Goal: Information Seeking & Learning: Learn about a topic

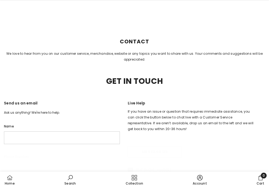
scroll to position [53, 0]
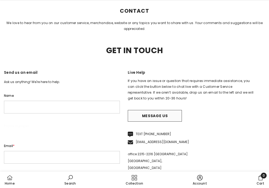
click at [117, 79] on h3 "Send us an email" at bounding box center [62, 74] width 116 height 10
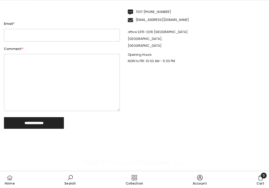
scroll to position [211, 0]
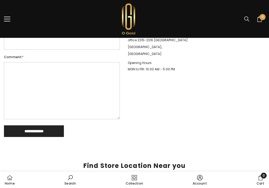
scroll to position [158, 0]
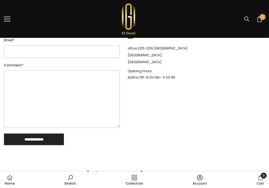
drag, startPoint x: 167, startPoint y: 107, endPoint x: 202, endPoint y: 109, distance: 34.9
click at [202, 81] on p "Opening Hours: MON to FRI: 10:00 AM - 5:00 PM" at bounding box center [191, 74] width 127 height 13
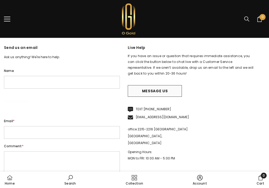
scroll to position [53, 0]
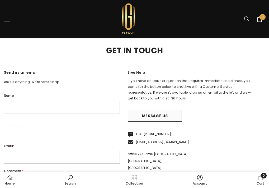
click at [0, 0] on span "Contact" at bounding box center [0, 0] width 0 height 0
click at [0, 0] on span "FAQs" at bounding box center [0, 0] width 0 height 0
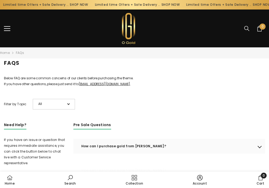
click at [52, 107] on span "All" at bounding box center [51, 104] width 26 height 6
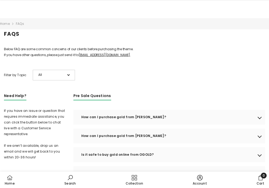
scroll to position [53, 0]
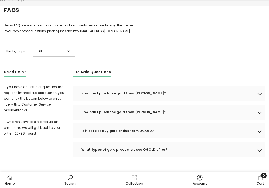
click at [167, 101] on div "How can I purchase gold from OGOLD?" at bounding box center [169, 93] width 192 height 15
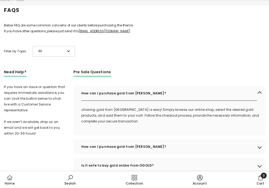
scroll to position [79, 0]
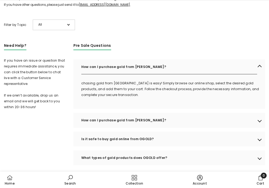
click at [168, 128] on div "How can I purchase gold from OGOLD?" at bounding box center [169, 120] width 192 height 15
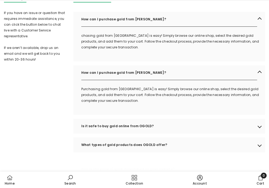
scroll to position [132, 0]
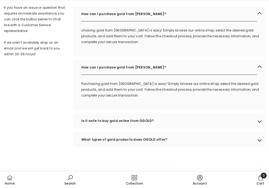
click at [168, 128] on div "Is it safe to buy gold online from OGOLD?" at bounding box center [169, 120] width 192 height 15
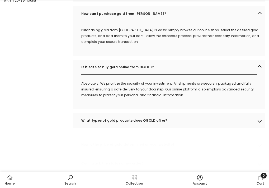
scroll to position [211, 0]
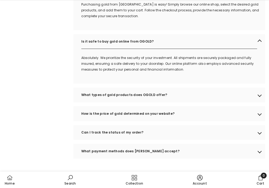
click at [156, 102] on div "What types of gold products does OGOLD offer?" at bounding box center [169, 94] width 192 height 15
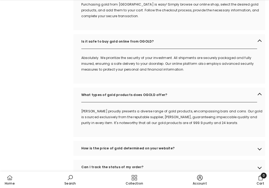
click at [158, 102] on div "What types of gold products does OGOLD offer?" at bounding box center [169, 94] width 192 height 15
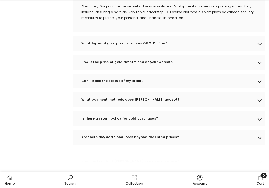
scroll to position [264, 0]
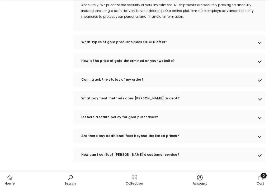
click at [153, 68] on div "How is the price of gold determined on your website?" at bounding box center [169, 60] width 192 height 15
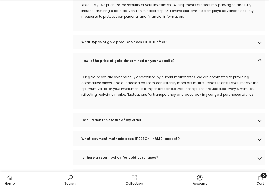
click at [153, 68] on div "How is the price of gold determined on your website?" at bounding box center [169, 60] width 192 height 15
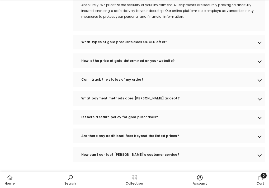
click at [147, 87] on div "Can I track the status of my order?" at bounding box center [169, 79] width 192 height 15
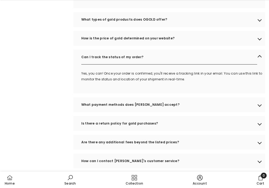
scroll to position [317, 0]
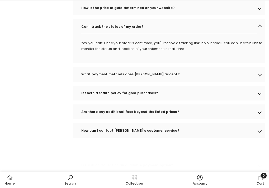
click at [171, 82] on div "What payment methods does OGOLD accept?" at bounding box center [169, 74] width 192 height 15
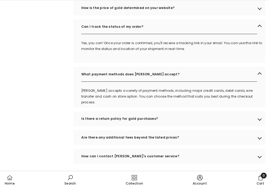
click at [195, 82] on div "What payment methods does OGOLD accept?" at bounding box center [169, 74] width 192 height 15
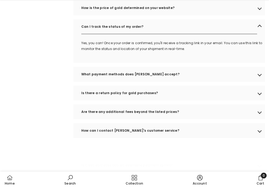
click at [195, 82] on div "What payment methods does OGOLD accept?" at bounding box center [169, 74] width 192 height 15
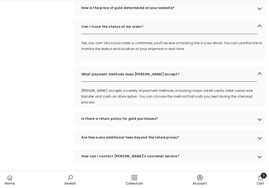
click at [195, 82] on div "What payment methods does OGOLD accept?" at bounding box center [169, 74] width 192 height 15
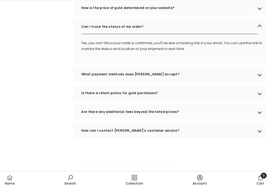
click at [194, 100] on div "Is there a return policy for gold purchases?" at bounding box center [169, 93] width 192 height 15
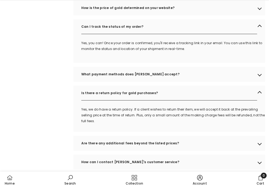
click at [194, 100] on div "Is there a return policy for gold purchases?" at bounding box center [169, 93] width 192 height 15
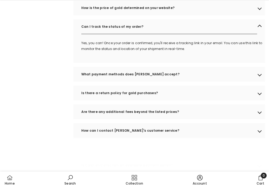
click at [190, 119] on div "Are there any additional fees beyond the listed prices?" at bounding box center [169, 111] width 192 height 15
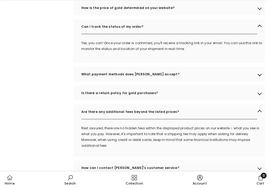
click at [190, 119] on div "Are there any additional fees beyond the listed prices?" at bounding box center [169, 111] width 192 height 15
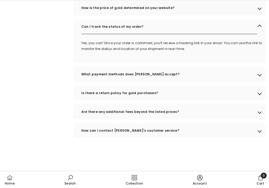
click at [189, 138] on div "How can I contact OGOLD's customer service?" at bounding box center [169, 130] width 192 height 15
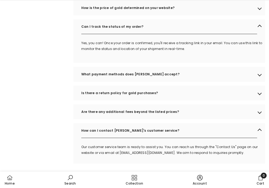
scroll to position [343, 0]
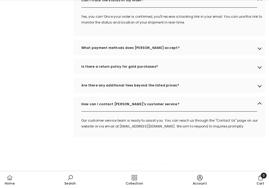
click at [254, 111] on div "How can I contact OGOLD's customer service?" at bounding box center [169, 104] width 192 height 15
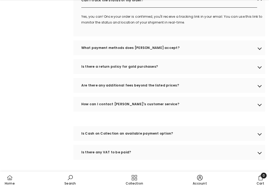
click at [254, 111] on div "How can I contact OGOLD's customer service?" at bounding box center [169, 104] width 192 height 15
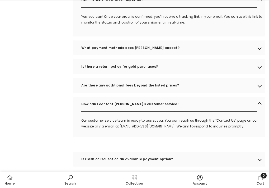
click at [255, 93] on div "Are there any additional fees beyond the listed prices?" at bounding box center [169, 85] width 192 height 15
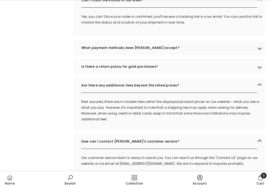
click at [255, 93] on div "Are there any additional fees beyond the listed prices?" at bounding box center [169, 85] width 192 height 15
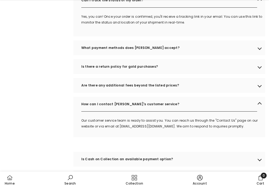
click at [254, 111] on div "How can I contact OGOLD's customer service?" at bounding box center [169, 104] width 192 height 15
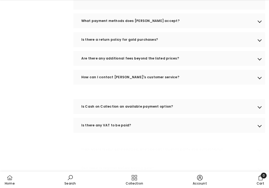
scroll to position [396, 0]
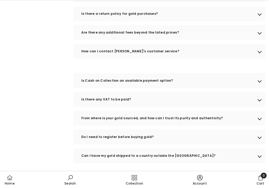
click at [253, 107] on div "Is there any VAT to be paid?" at bounding box center [169, 99] width 192 height 15
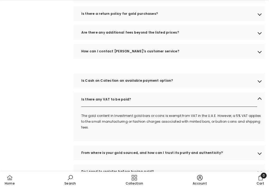
click at [256, 107] on div "Is there any VAT to be paid?" at bounding box center [169, 99] width 192 height 15
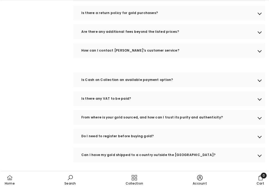
scroll to position [422, 0]
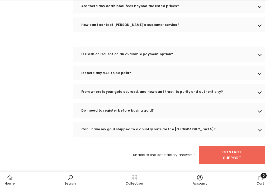
click at [254, 137] on div "Can I have my gold shipped to a country outside the UAE?" at bounding box center [169, 129] width 192 height 15
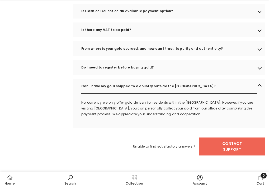
scroll to position [482, 0]
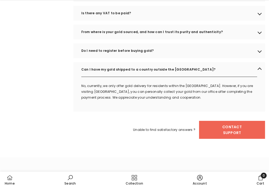
click at [256, 77] on div "Can I have my gold shipped to a country outside the UAE?" at bounding box center [169, 69] width 192 height 15
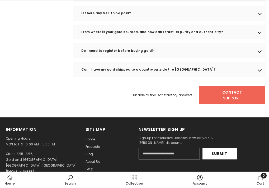
click at [256, 77] on div "Can I have my gold shipped to a country outside the UAE?" at bounding box center [169, 69] width 192 height 15
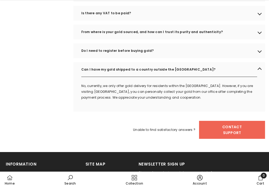
click at [256, 58] on div "Do I need to register before buying gold?" at bounding box center [169, 50] width 192 height 15
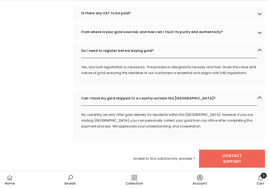
click at [256, 58] on div "Do I need to register before buying gold?" at bounding box center [169, 50] width 192 height 15
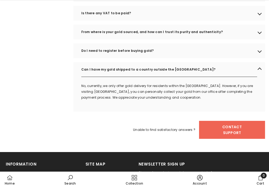
click at [256, 58] on div "Do I need to register before buying gold?" at bounding box center [169, 50] width 192 height 15
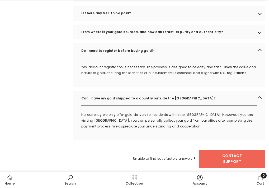
click at [256, 58] on div "Do I need to register before buying gold?" at bounding box center [169, 50] width 192 height 15
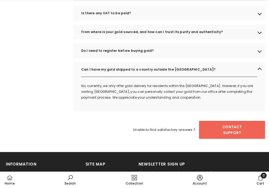
click at [256, 58] on div "Do I need to register before buying gold?" at bounding box center [169, 50] width 192 height 15
